Goal: Find contact information: Obtain details needed to contact an individual or organization

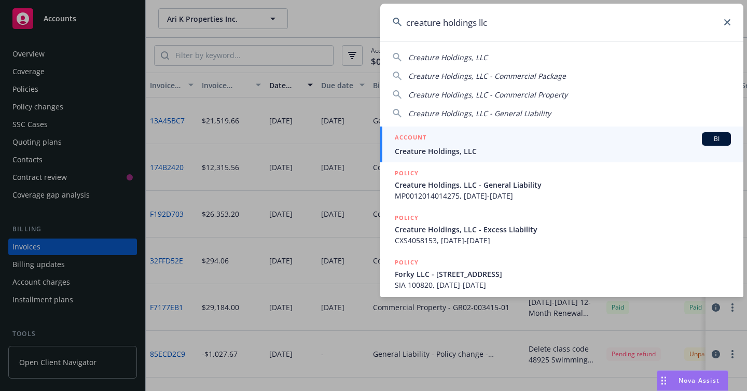
type input "creature holdings llc"
click at [468, 140] on div "ACCOUNT BI" at bounding box center [563, 138] width 336 height 13
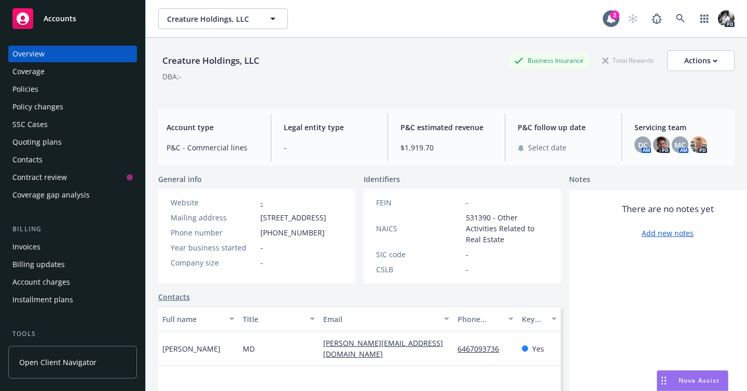
click at [29, 160] on div "Contacts" at bounding box center [27, 159] width 30 height 17
click at [684, 22] on icon at bounding box center [680, 18] width 9 height 9
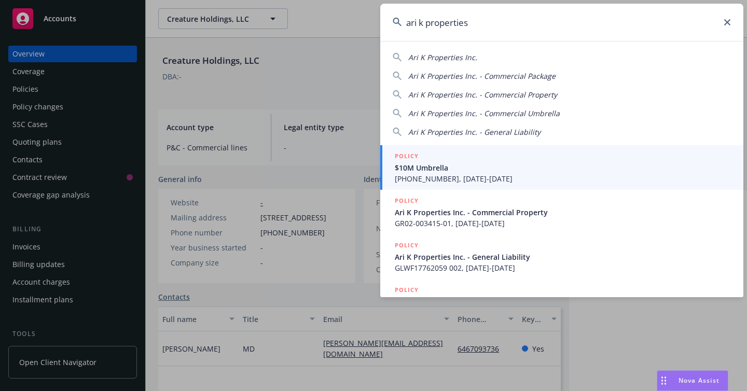
type input "ari k properties"
click at [443, 169] on span "$10M Umbrella" at bounding box center [563, 167] width 336 height 11
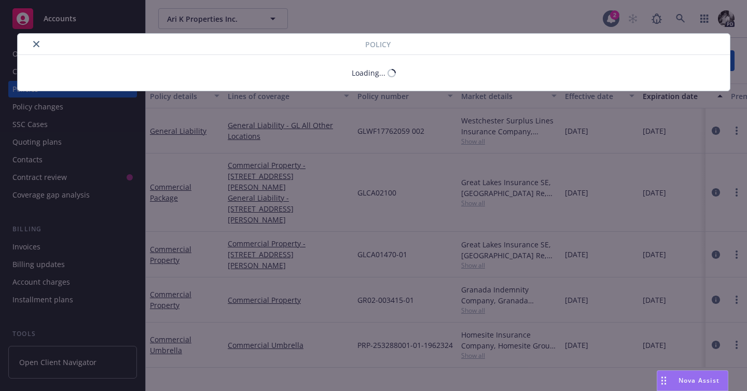
click at [82, 62] on div "Loading..." at bounding box center [374, 73] width 712 height 36
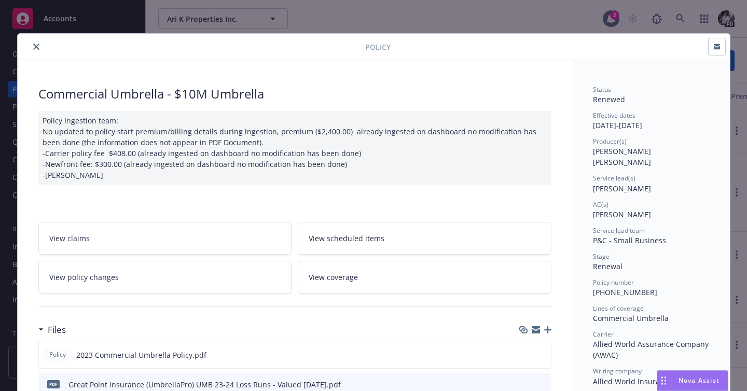
click at [38, 47] on icon "close" at bounding box center [36, 47] width 6 height 6
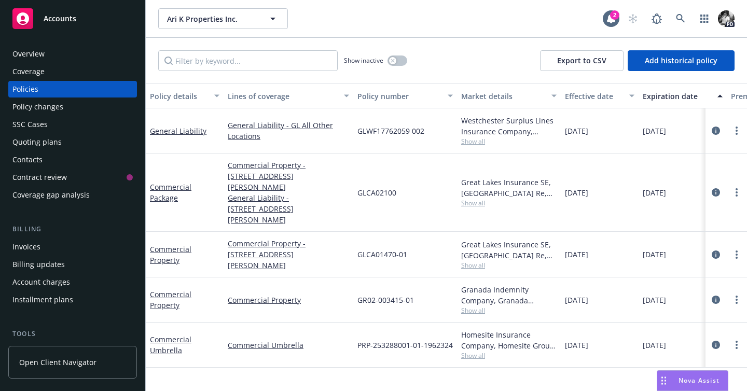
click at [69, 59] on div "Overview" at bounding box center [72, 54] width 120 height 17
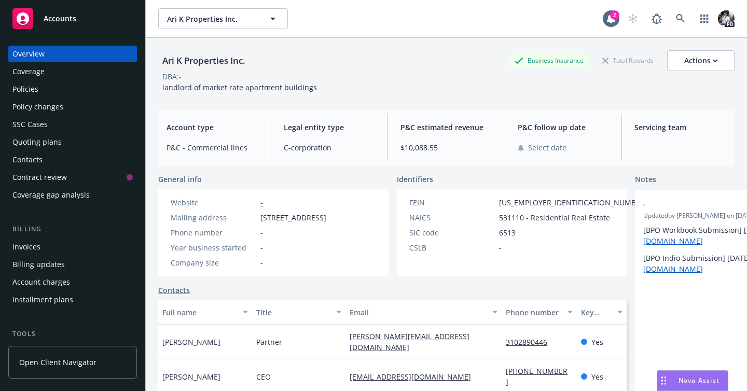
click at [76, 255] on div "Invoices" at bounding box center [72, 247] width 120 height 17
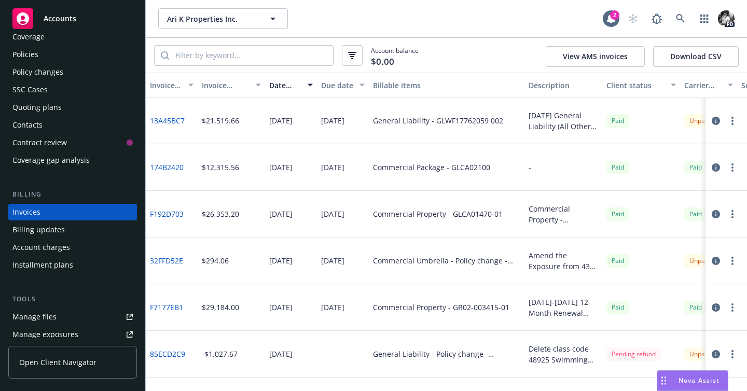
click at [169, 122] on link "13A45BC7" at bounding box center [167, 120] width 35 height 11
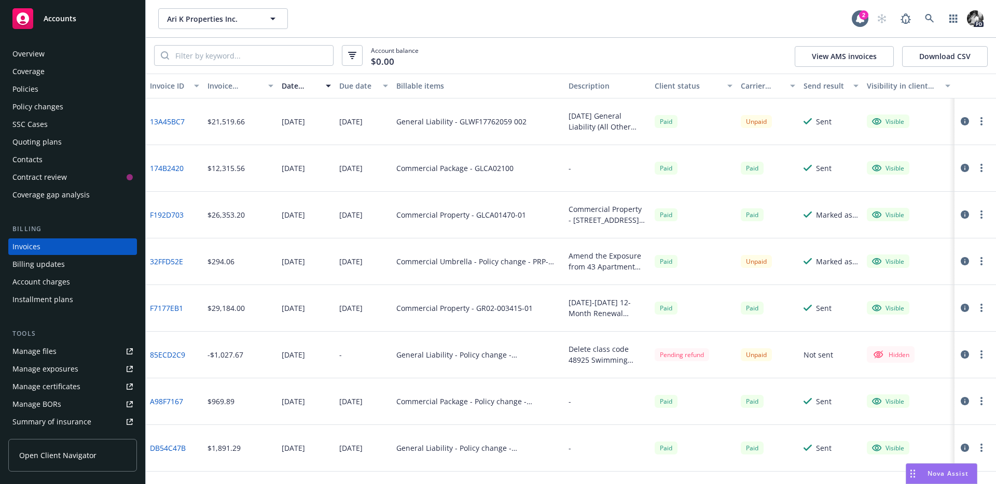
scroll to position [35, 0]
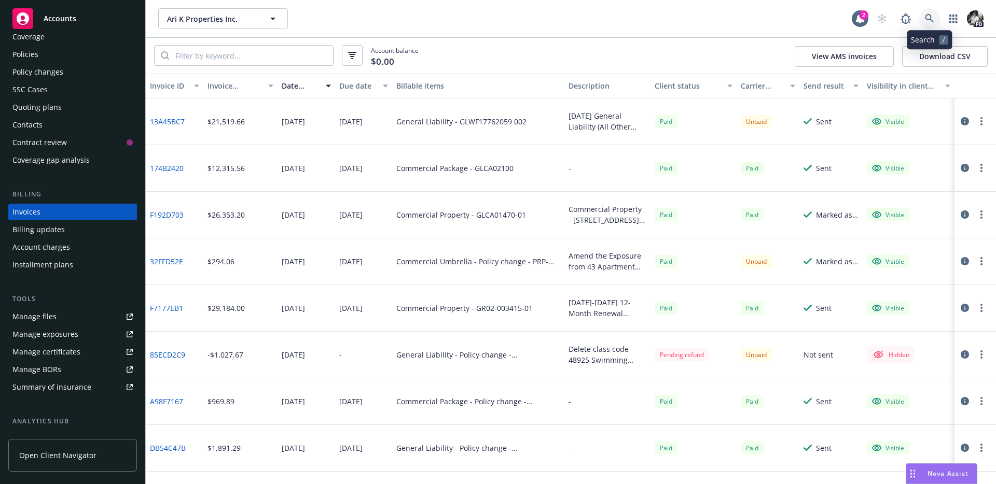
click at [923, 18] on link at bounding box center [929, 18] width 21 height 21
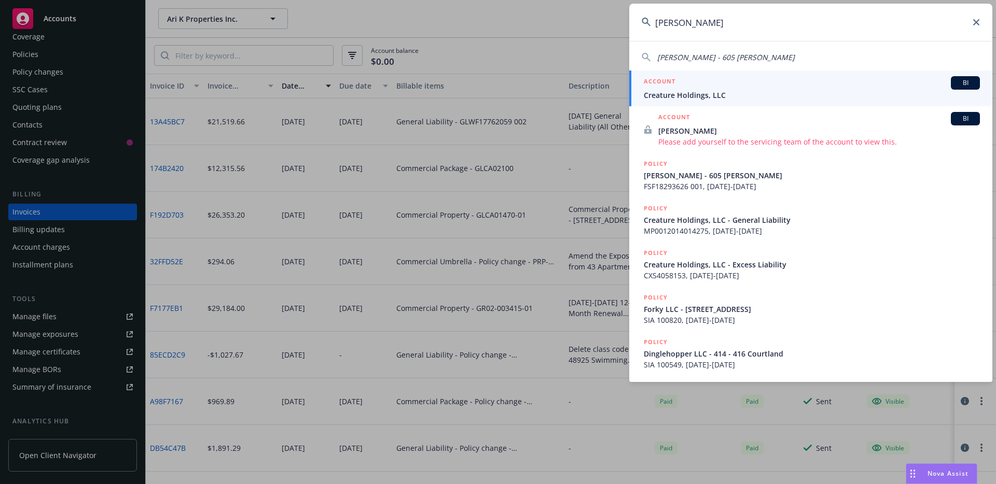
type input "andrew wasserman"
click at [693, 90] on span "Creature Holdings, LLC" at bounding box center [812, 95] width 336 height 11
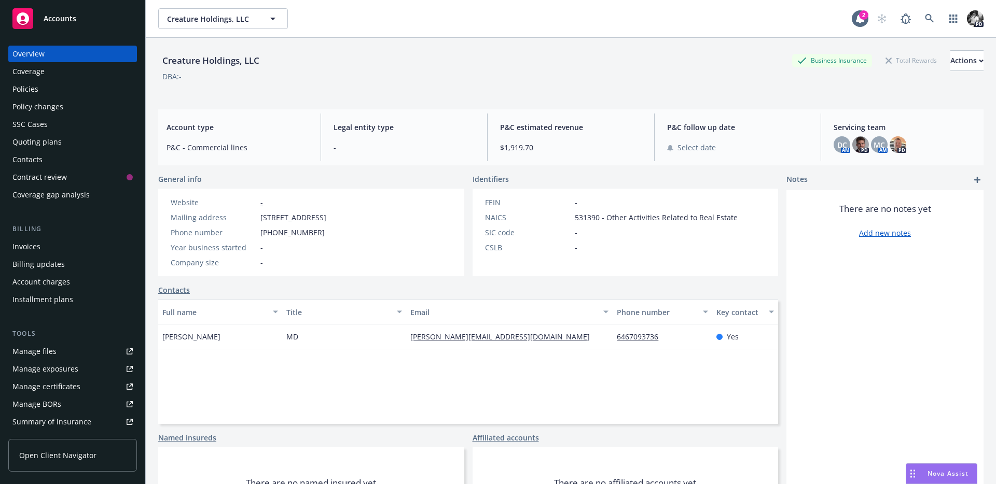
click at [60, 164] on div "Contacts" at bounding box center [72, 159] width 120 height 17
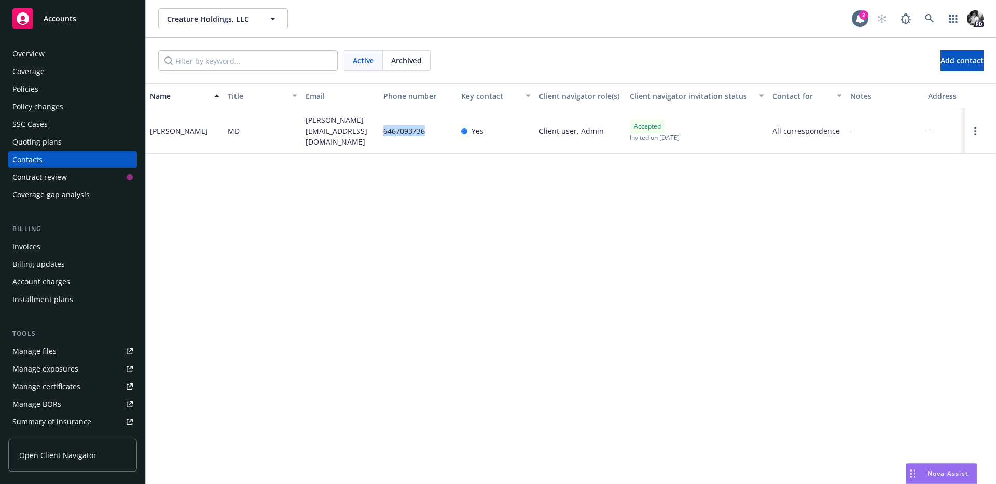
drag, startPoint x: 440, startPoint y: 131, endPoint x: 382, endPoint y: 131, distance: 57.6
click at [382, 131] on div "6467093736" at bounding box center [418, 131] width 78 height 46
copy span "6467093736"
